Goal: Navigation & Orientation: Find specific page/section

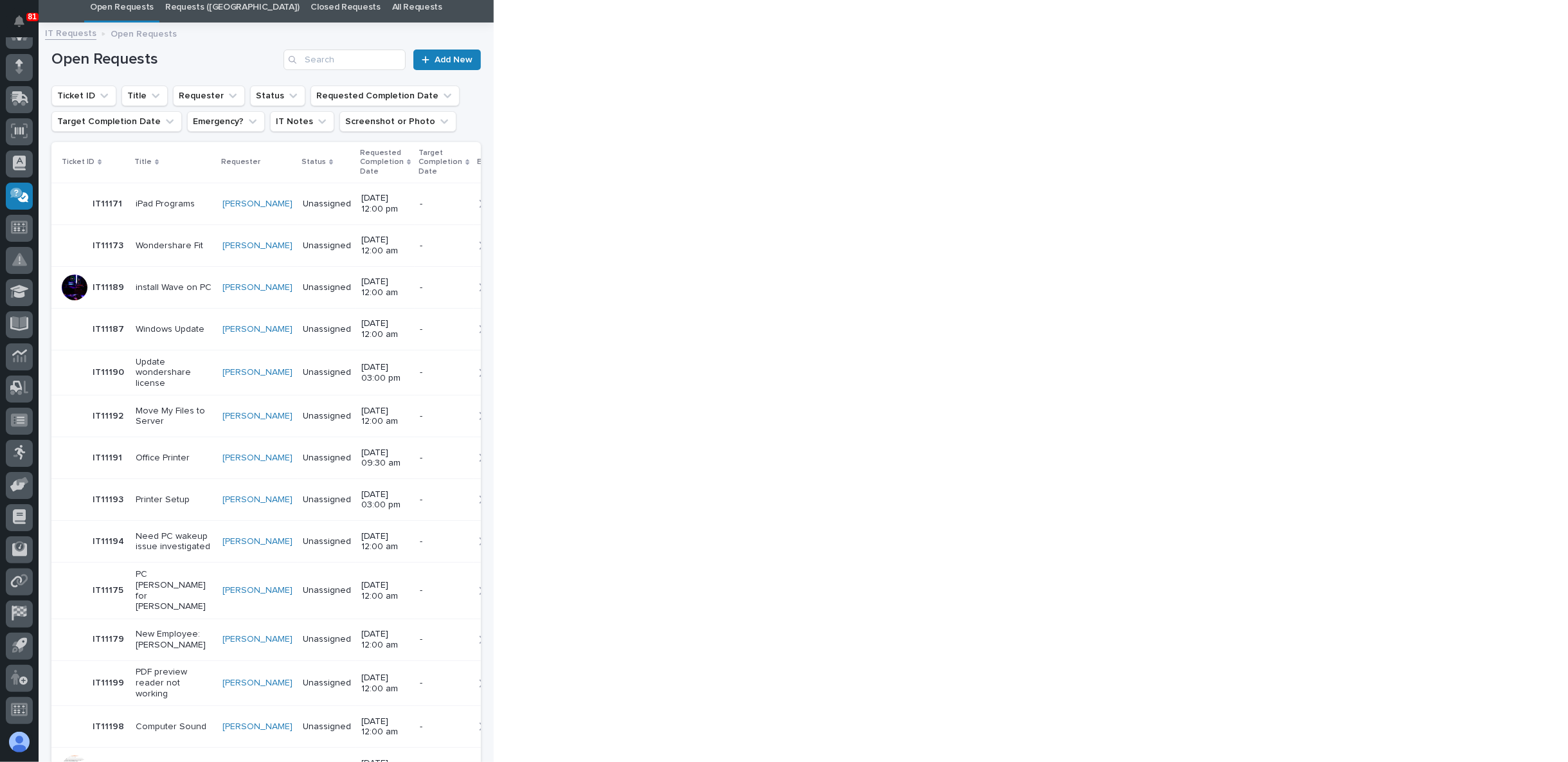
scroll to position [41, 0]
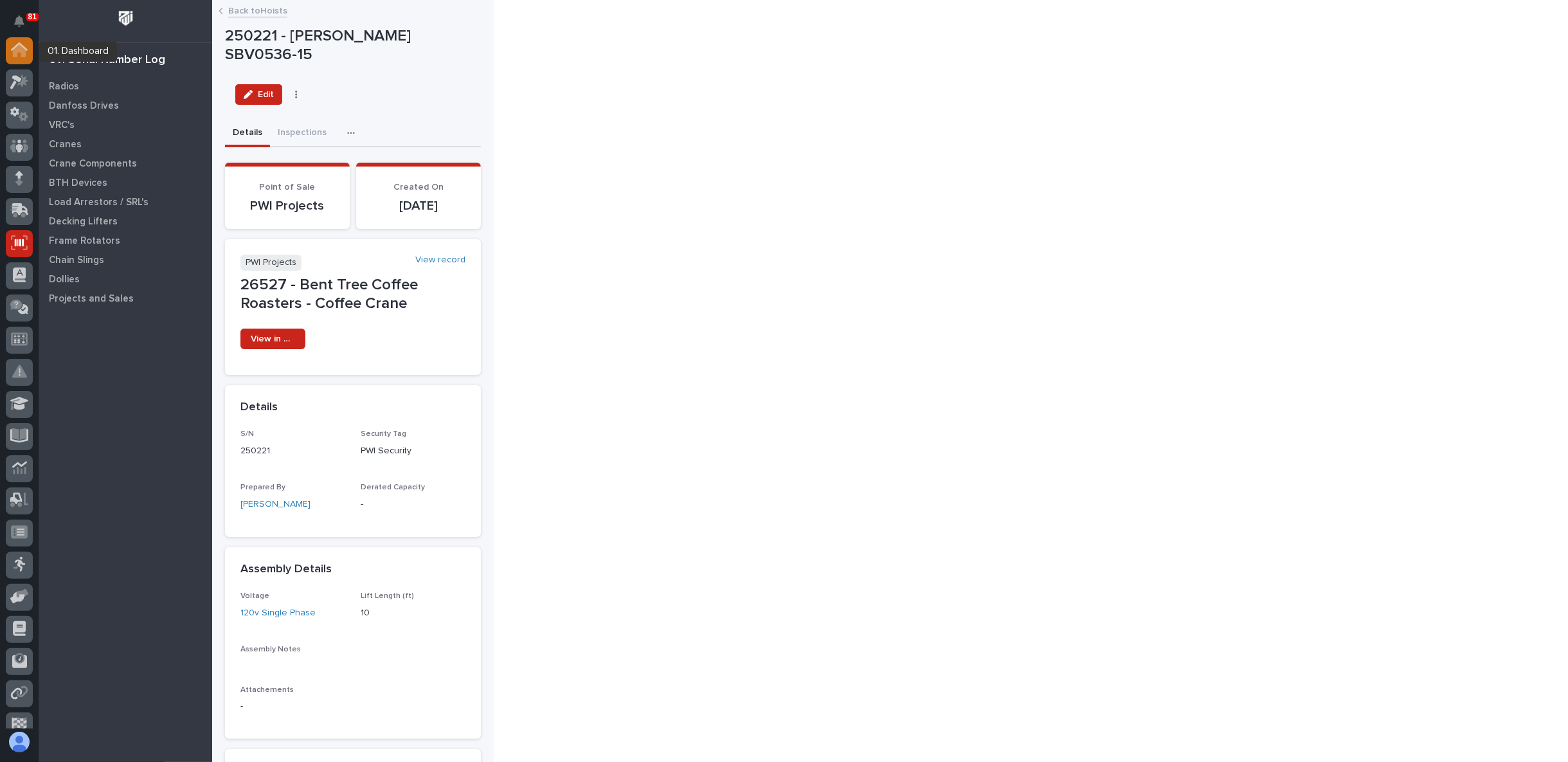
click at [22, 51] on icon at bounding box center [19, 51] width 13 height 13
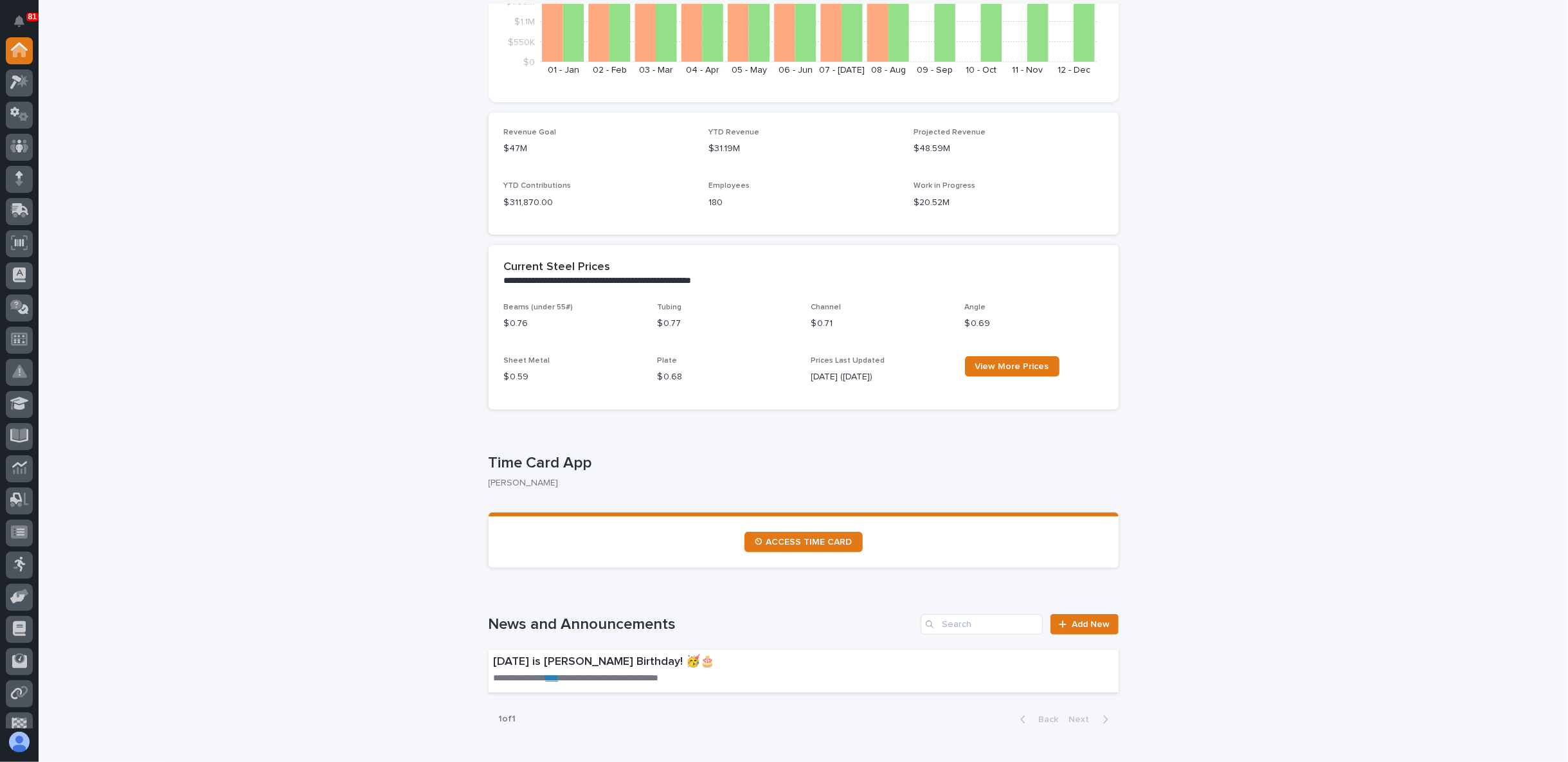
scroll to position [357, 0]
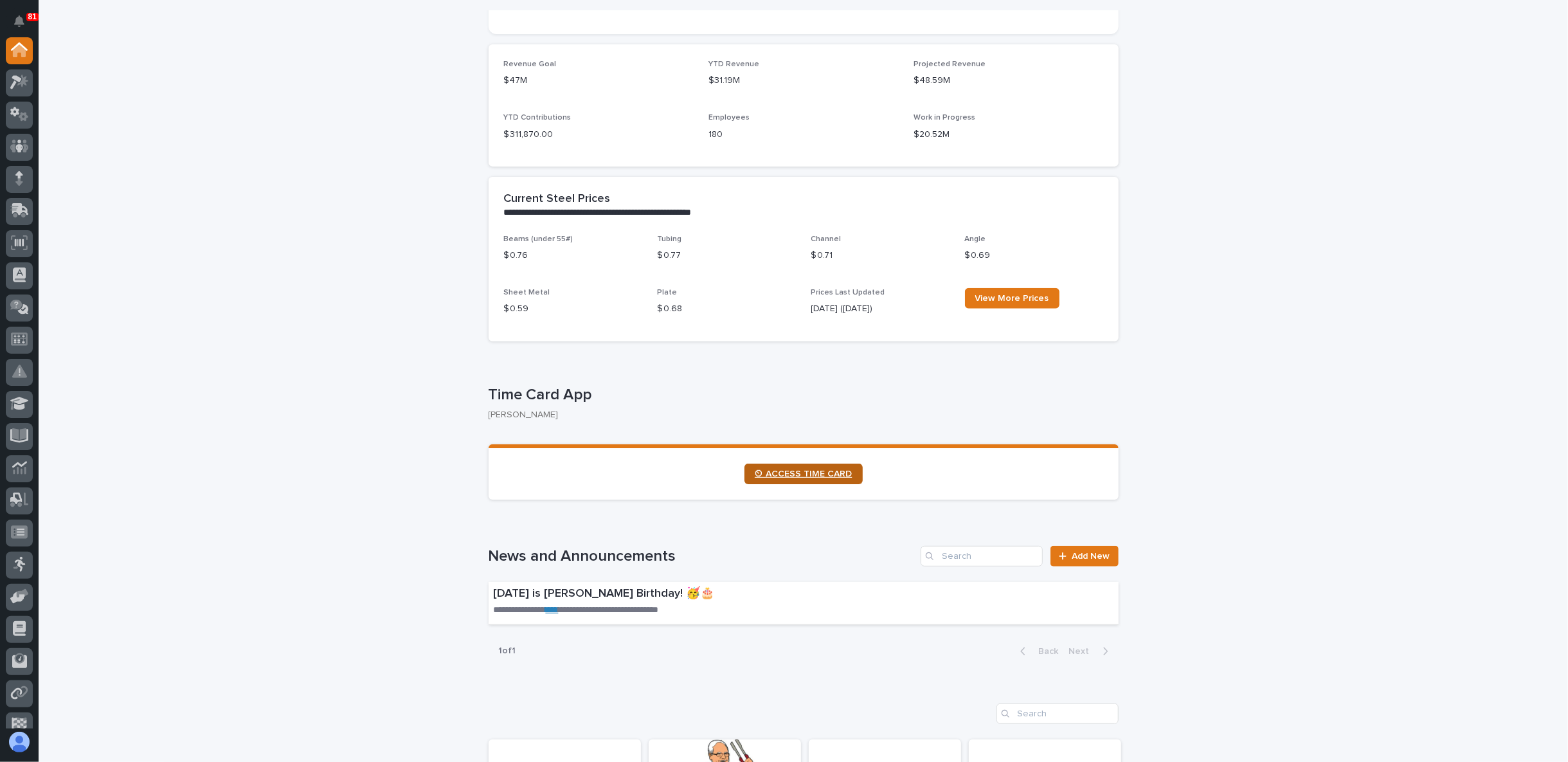
click at [372, 158] on span "⏲ ACCESS TIME CARD" at bounding box center [804, 474] width 98 height 9
